Goal: Task Accomplishment & Management: Manage account settings

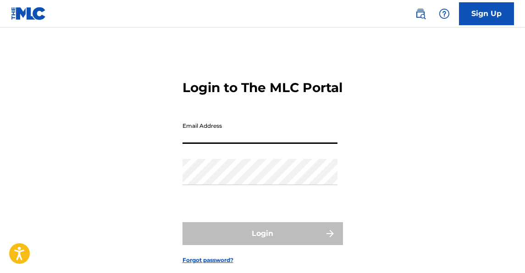
click at [296, 144] on input "Email Address" at bounding box center [260, 131] width 155 height 26
type input "[EMAIL_ADDRESS][PERSON_NAME][DOMAIN_NAME]"
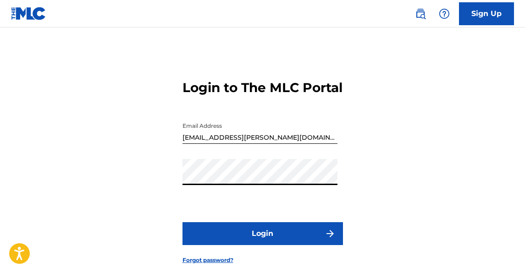
click at [236, 245] on button "Login" at bounding box center [263, 233] width 161 height 23
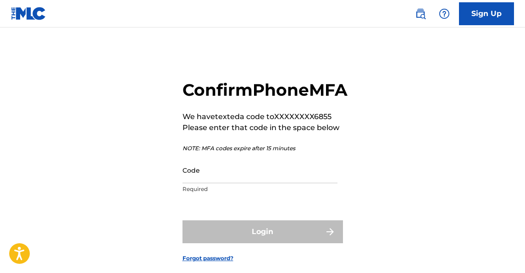
click at [226, 183] on input "Code" at bounding box center [260, 170] width 155 height 26
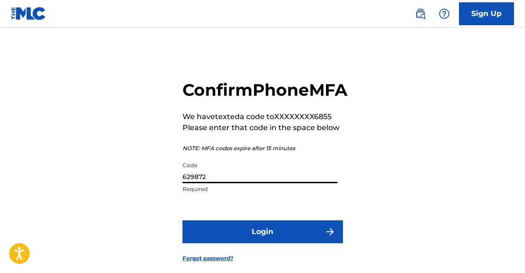
type input "629872"
click at [274, 244] on button "Login" at bounding box center [263, 232] width 161 height 23
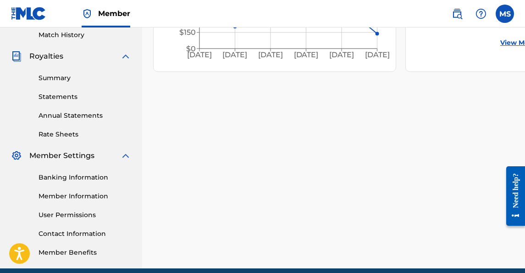
scroll to position [266, 0]
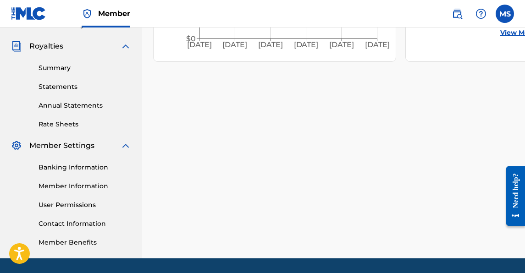
click at [80, 183] on link "Member Information" at bounding box center [85, 187] width 93 height 10
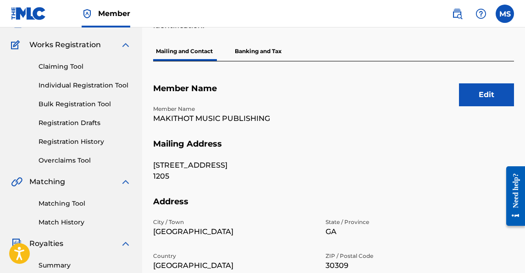
scroll to position [69, 0]
click at [473, 89] on button "Edit" at bounding box center [486, 94] width 55 height 23
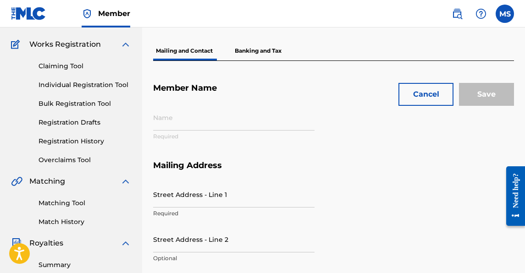
type input "MAKITHOT MUSIC PUBLISHING"
type input "[STREET_ADDRESS]"
type input "1205"
type input "[GEOGRAPHIC_DATA]"
type input "30309"
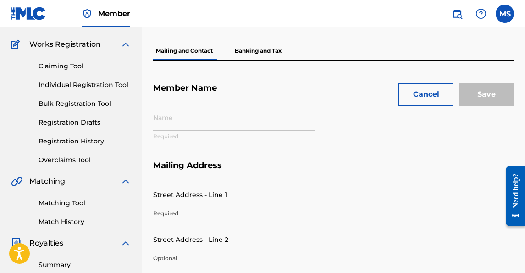
type input "PB12YS"
type input "00562558921"
type input "404"
type input "5366855"
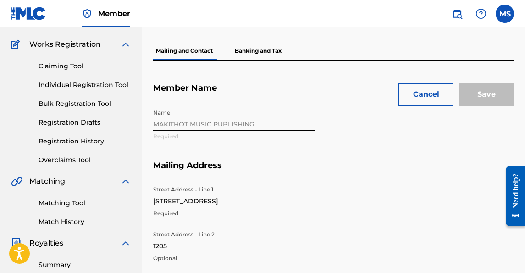
click at [263, 205] on input "[STREET_ADDRESS]" at bounding box center [233, 195] width 161 height 26
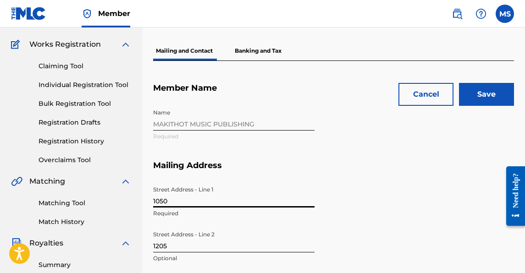
type input "[STREET_ADDRESS][PERSON_NAME]"
type input "[PERSON_NAME]"
type input "[GEOGRAPHIC_DATA]"
type input "[US_STATE]"
type input "1"
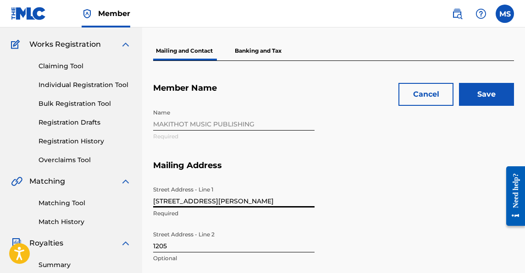
type input "[EMAIL_ADDRESS][PERSON_NAME][DOMAIN_NAME]"
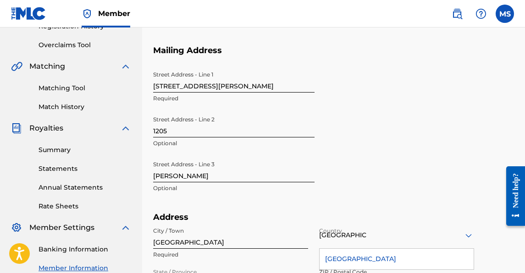
scroll to position [183, 0]
click at [191, 133] on input "1205" at bounding box center [233, 125] width 161 height 26
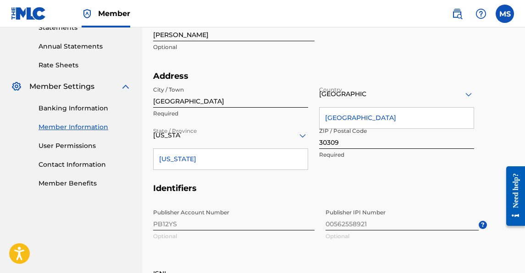
scroll to position [328, 0]
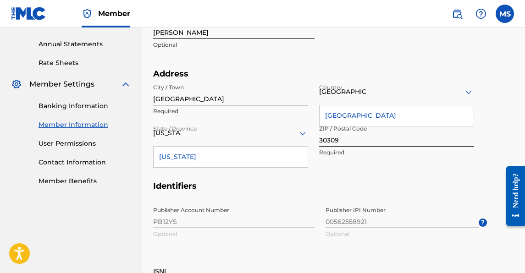
type input "153"
click at [334, 141] on input "30309" at bounding box center [396, 134] width 155 height 26
type input "30318"
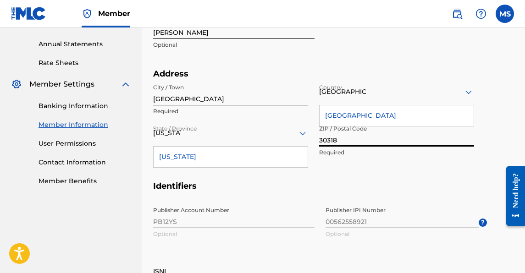
click at [319, 191] on h5 "Identifiers" at bounding box center [333, 192] width 361 height 22
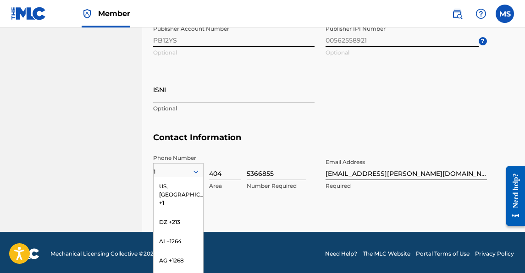
scroll to position [509, 0]
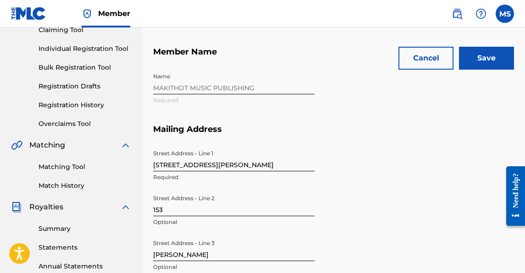
scroll to position [0, 0]
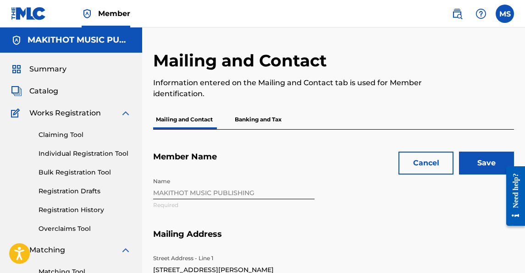
click at [478, 168] on input "Save" at bounding box center [486, 163] width 55 height 23
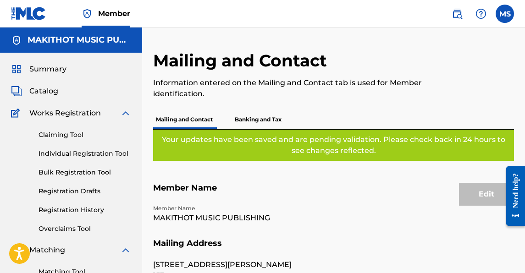
click at [266, 117] on p "Banking and Tax" at bounding box center [258, 119] width 52 height 19
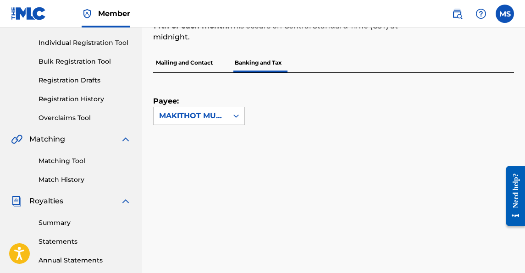
scroll to position [48, 0]
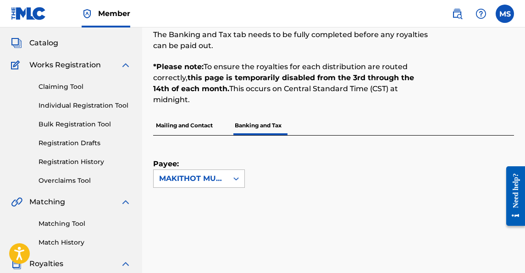
click at [228, 172] on div "MAKITHOT MUSIC PUBLISHING" at bounding box center [191, 178] width 74 height 17
click at [300, 161] on div "Payee: MAKITHOT MUSIC PUBLISHING selected, 1 of 1. 1 result available. Use Up a…" at bounding box center [322, 162] width 339 height 52
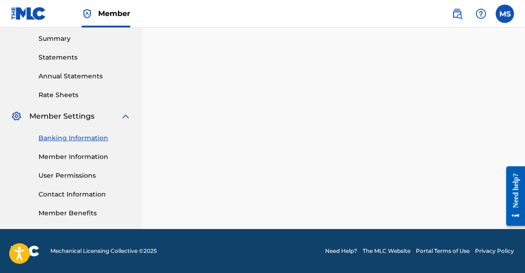
scroll to position [295, 0]
click at [77, 174] on link "User Permissions" at bounding box center [85, 176] width 93 height 10
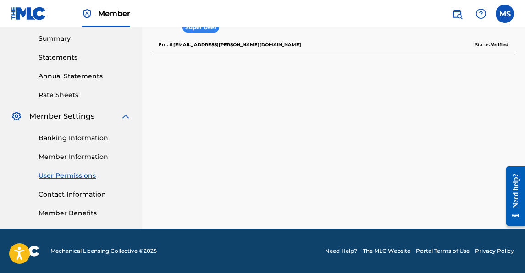
scroll to position [295, 0]
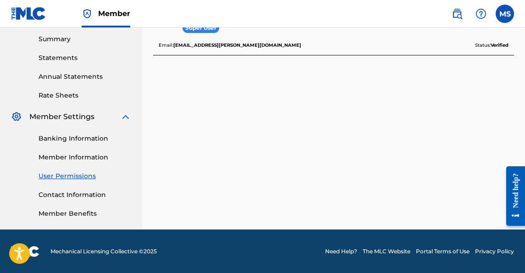
click at [68, 212] on link "Member Benefits" at bounding box center [85, 214] width 93 height 10
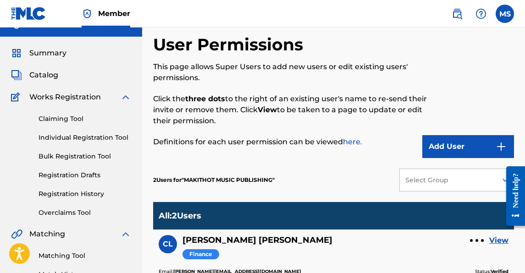
scroll to position [0, 0]
